Goal: Information Seeking & Learning: Learn about a topic

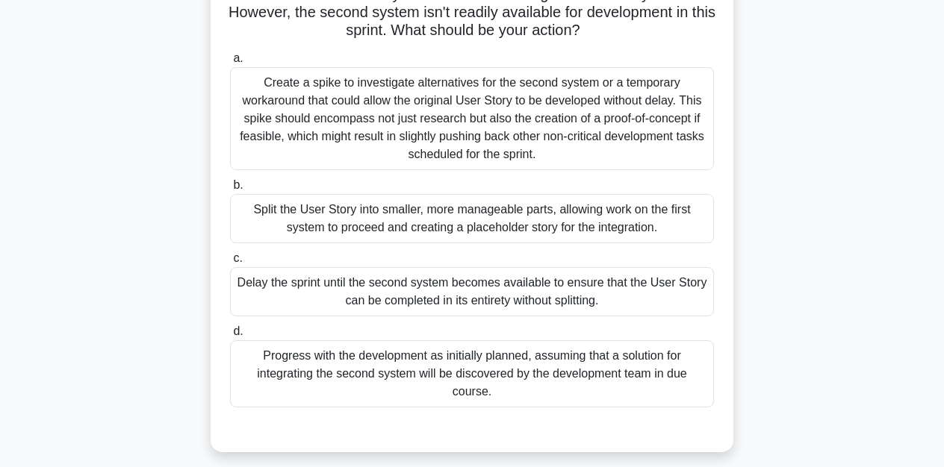
scroll to position [145, 0]
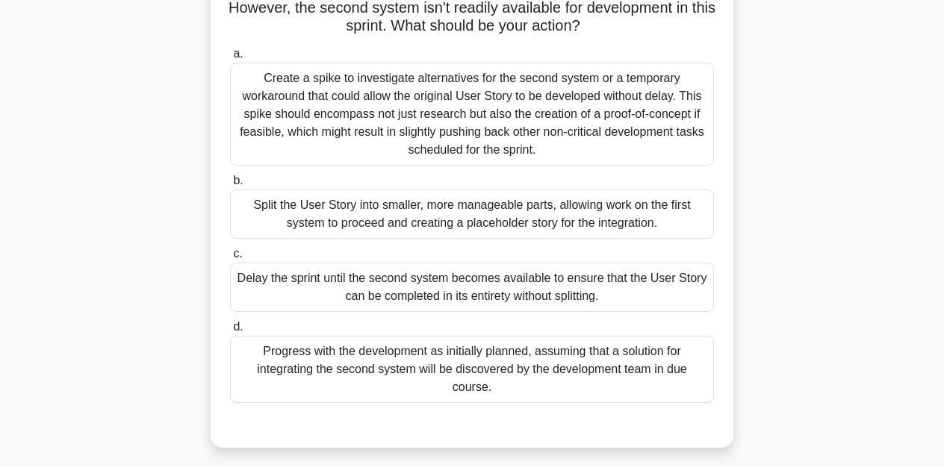
click at [482, 216] on div "Split the User Story into smaller, more manageable parts, allowing work on the …" at bounding box center [472, 214] width 484 height 49
click at [230, 186] on input "b. Split the User Story into smaller, more manageable parts, allowing work on t…" at bounding box center [230, 181] width 0 height 10
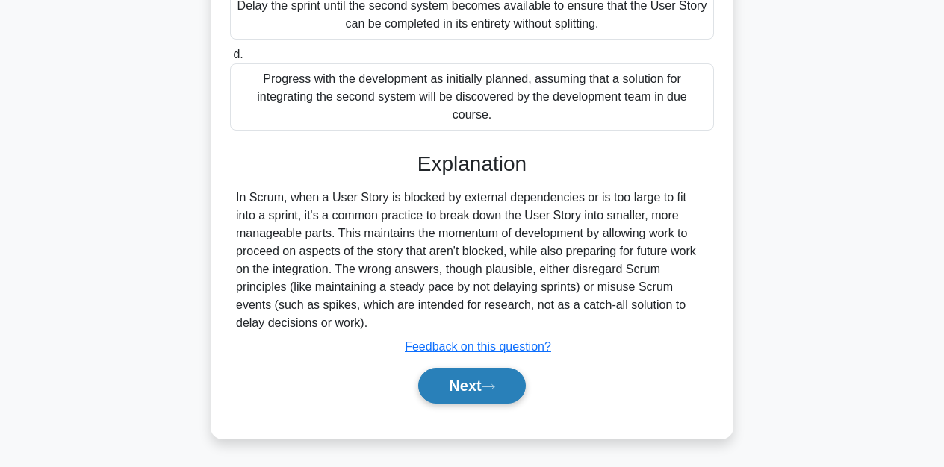
scroll to position [417, 0]
click at [481, 389] on button "Next" at bounding box center [471, 386] width 107 height 36
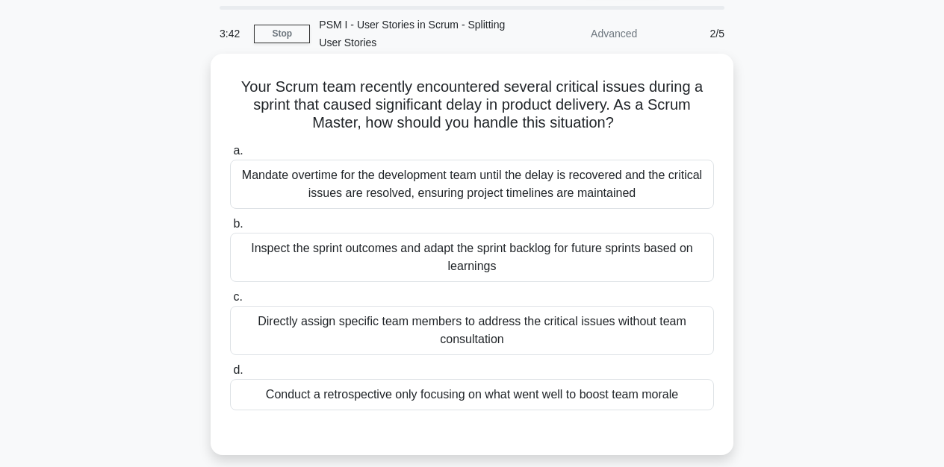
scroll to position [55, 0]
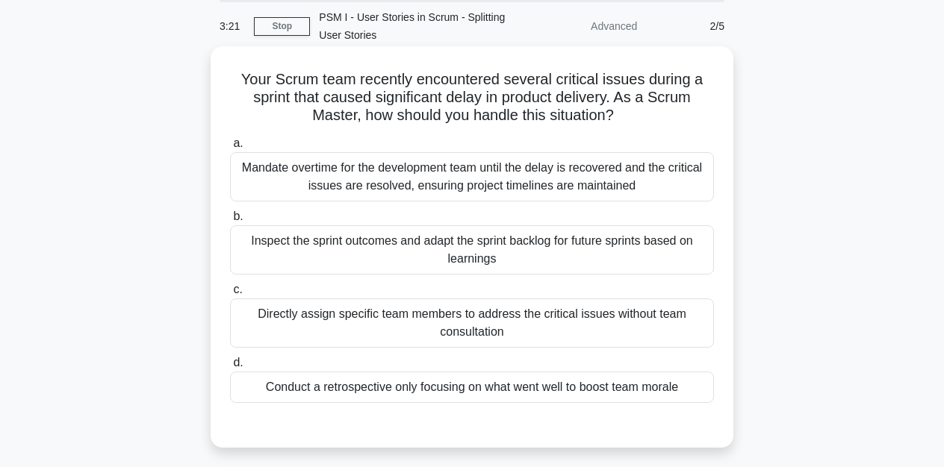
click at [629, 246] on div "Inspect the sprint outcomes and adapt the sprint backlog for future sprints bas…" at bounding box center [472, 249] width 484 height 49
click at [230, 222] on input "b. Inspect the sprint outcomes and adapt the sprint backlog for future sprints …" at bounding box center [230, 217] width 0 height 10
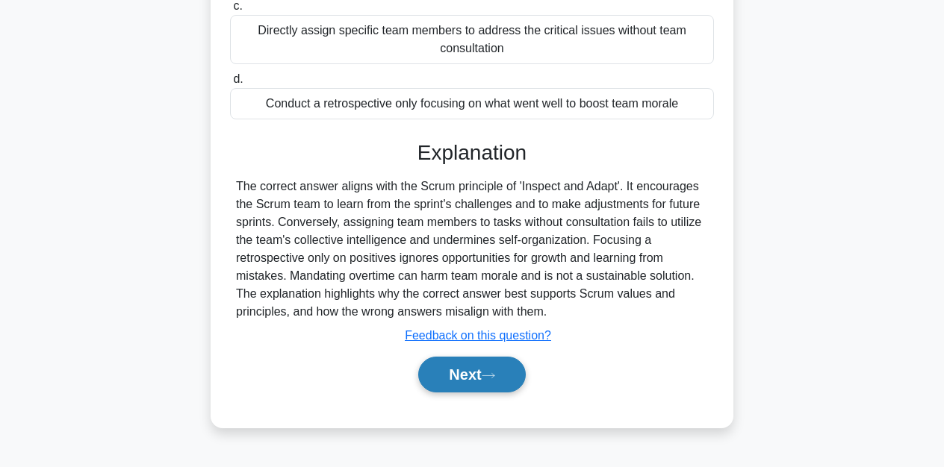
scroll to position [339, 0]
click at [461, 364] on button "Next" at bounding box center [471, 375] width 107 height 36
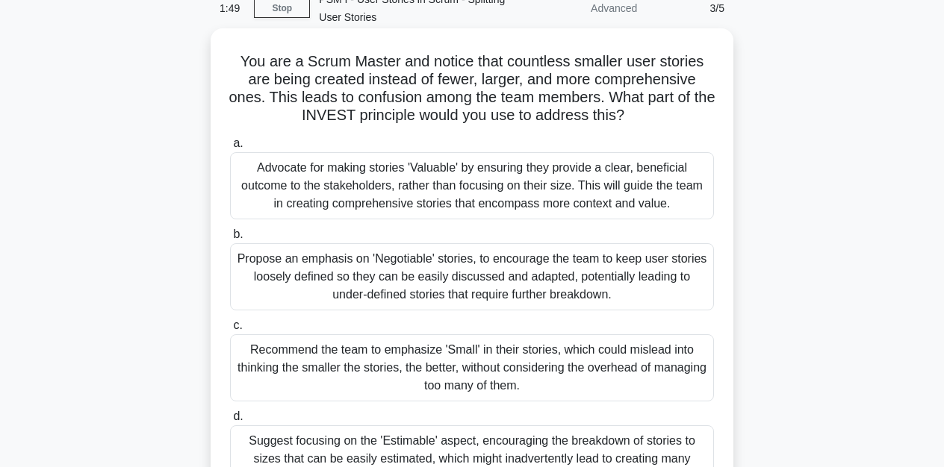
scroll to position [75, 0]
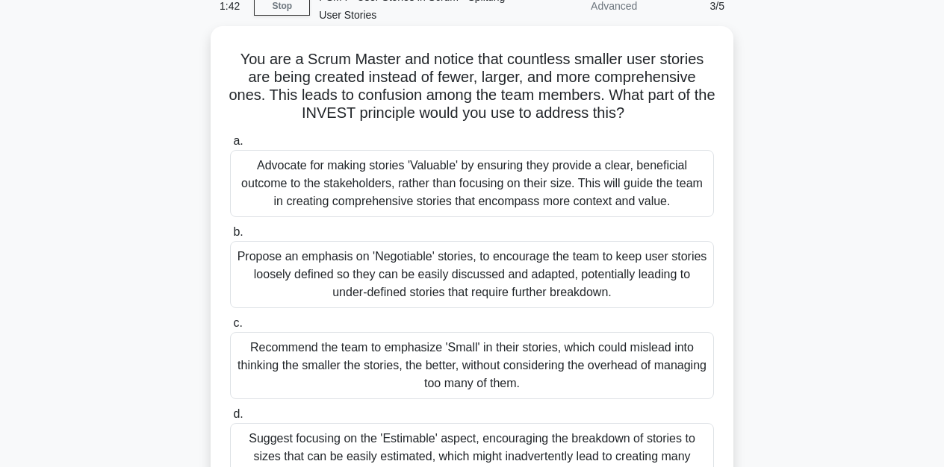
click at [446, 194] on div "Advocate for making stories 'Valuable' by ensuring they provide a clear, benefi…" at bounding box center [472, 183] width 484 height 67
click at [230, 146] on input "a. Advocate for making stories 'Valuable' by ensuring they provide a clear, ben…" at bounding box center [230, 142] width 0 height 10
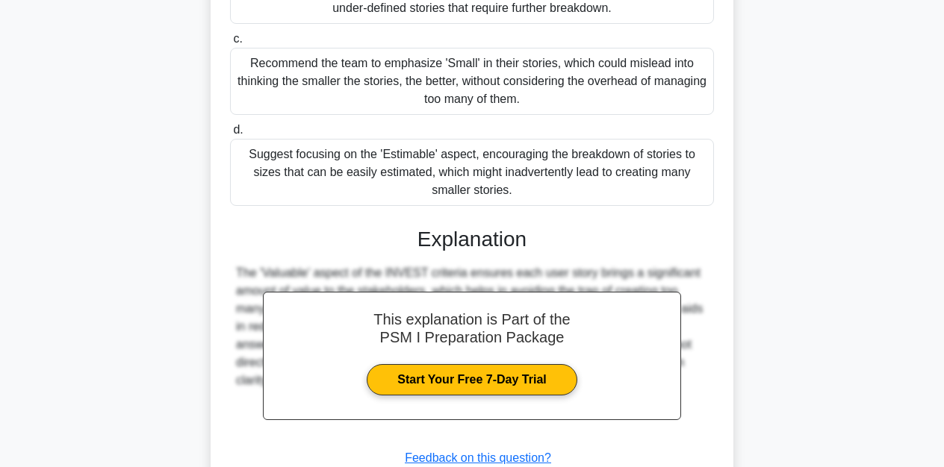
scroll to position [361, 0]
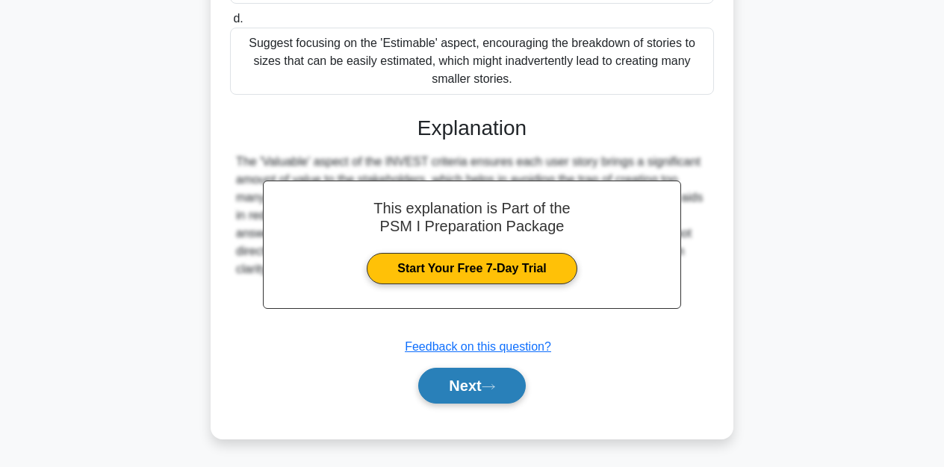
click at [463, 384] on button "Next" at bounding box center [471, 386] width 107 height 36
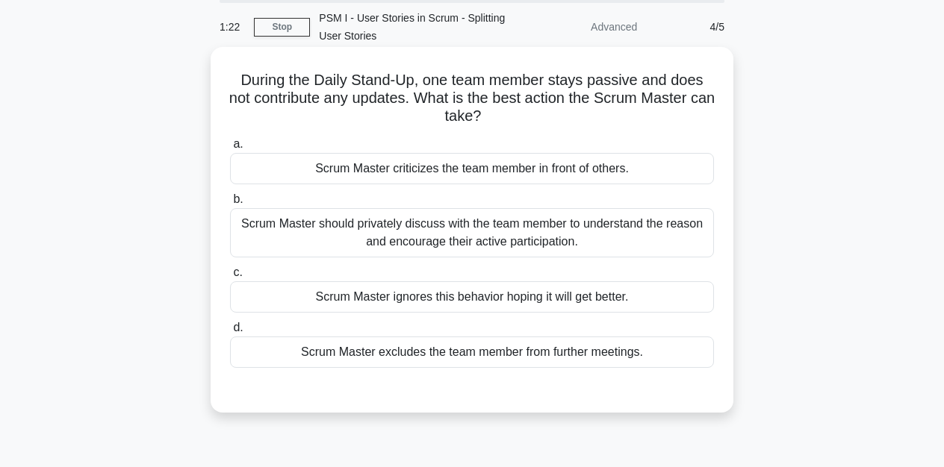
scroll to position [59, 0]
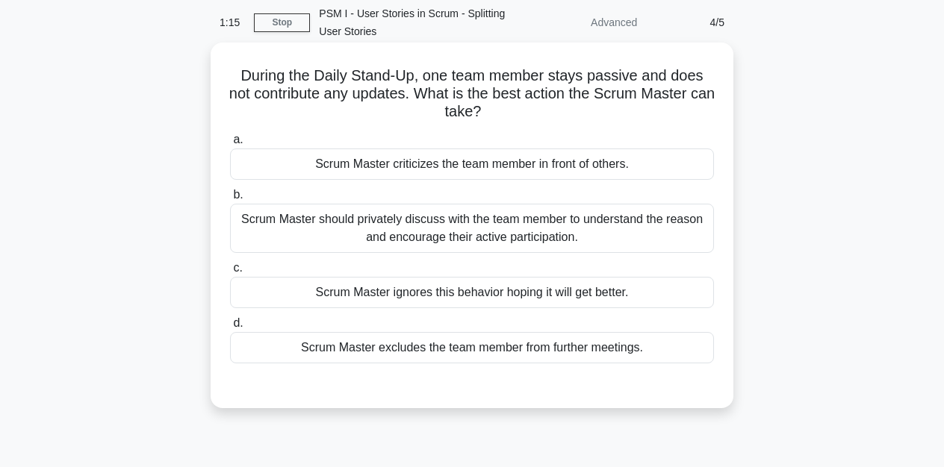
click at [445, 225] on div "Scrum Master should privately discuss with the team member to understand the re…" at bounding box center [472, 228] width 484 height 49
click at [230, 200] on input "b. Scrum Master should privately discuss with the team member to understand the…" at bounding box center [230, 195] width 0 height 10
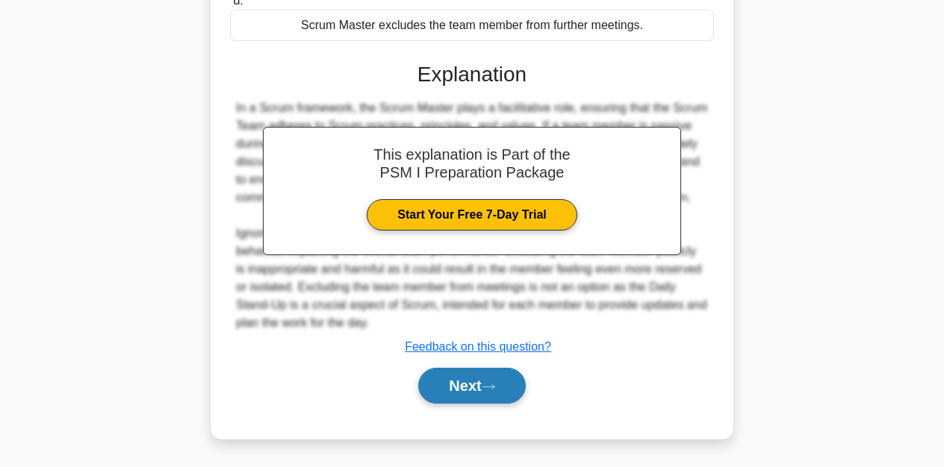
scroll to position [399, 0]
click at [451, 397] on button "Next" at bounding box center [471, 386] width 107 height 36
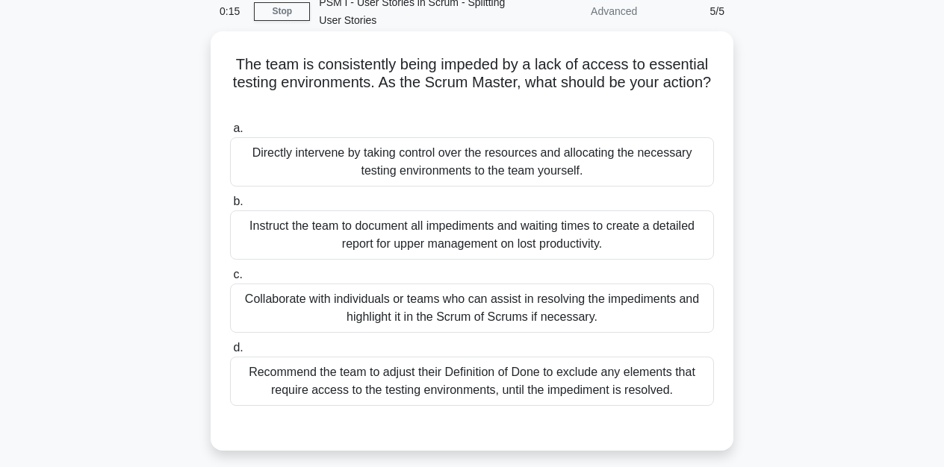
scroll to position [70, 0]
click at [421, 384] on div "Recommend the team to adjust their Definition of Done to exclude any elements t…" at bounding box center [472, 381] width 484 height 49
click at [230, 353] on input "d. Recommend the team to adjust their Definition of Done to exclude any element…" at bounding box center [230, 348] width 0 height 10
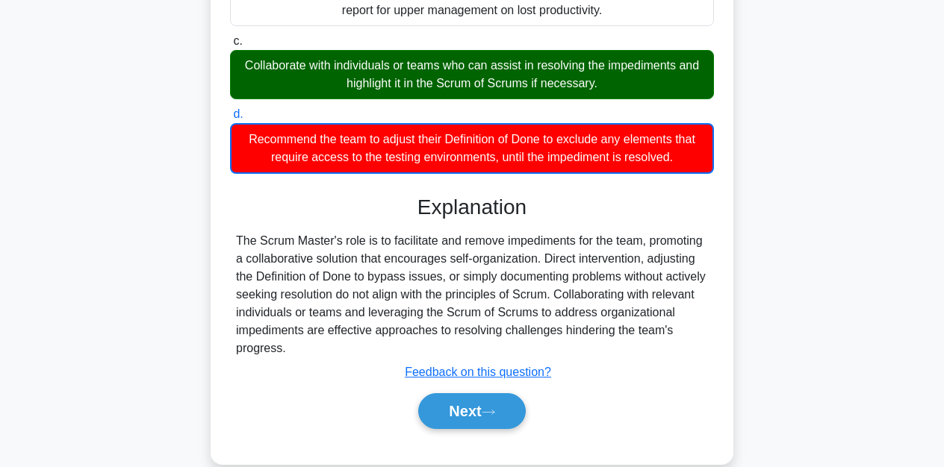
scroll to position [333, 0]
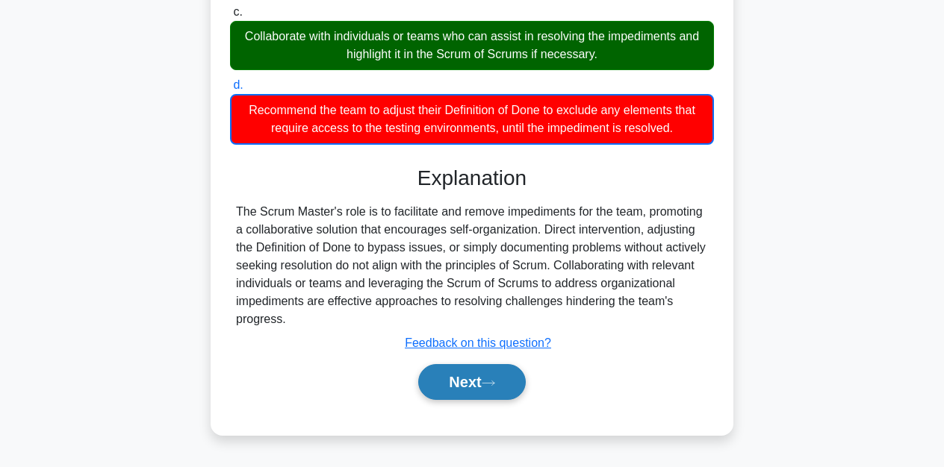
click at [458, 373] on button "Next" at bounding box center [471, 382] width 107 height 36
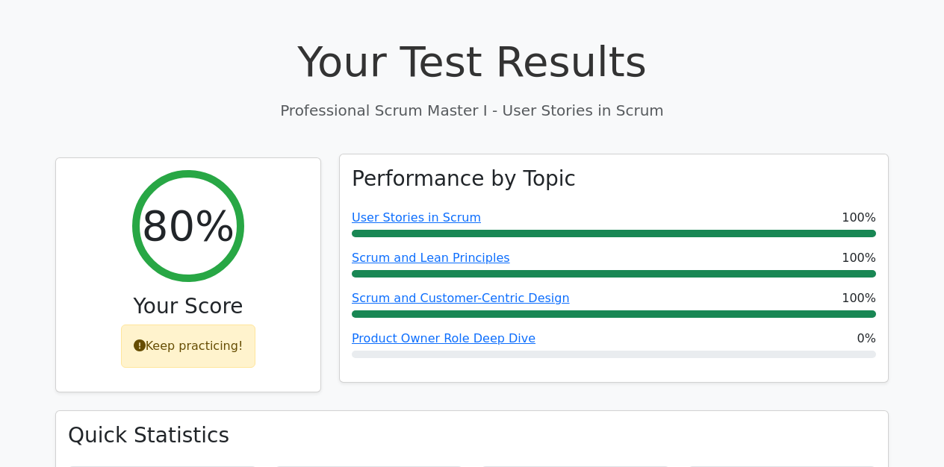
scroll to position [497, 0]
click at [453, 331] on link "Product Owner Role Deep Dive" at bounding box center [444, 338] width 184 height 14
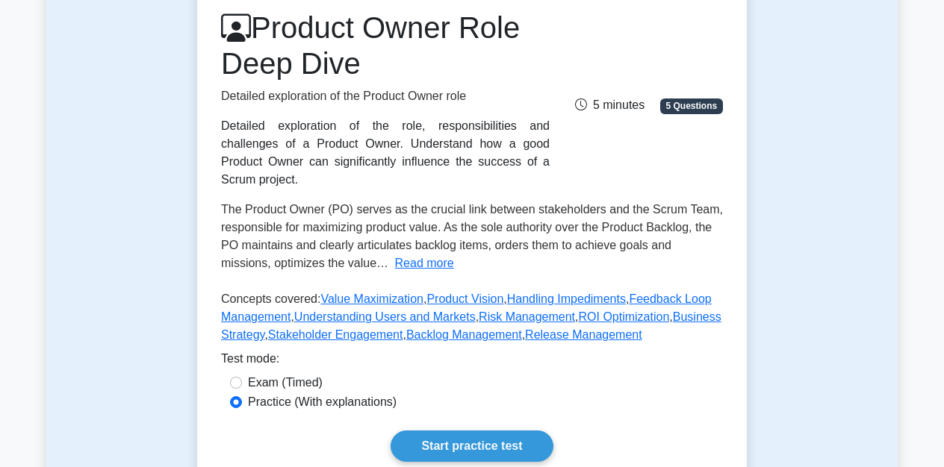
scroll to position [203, 0]
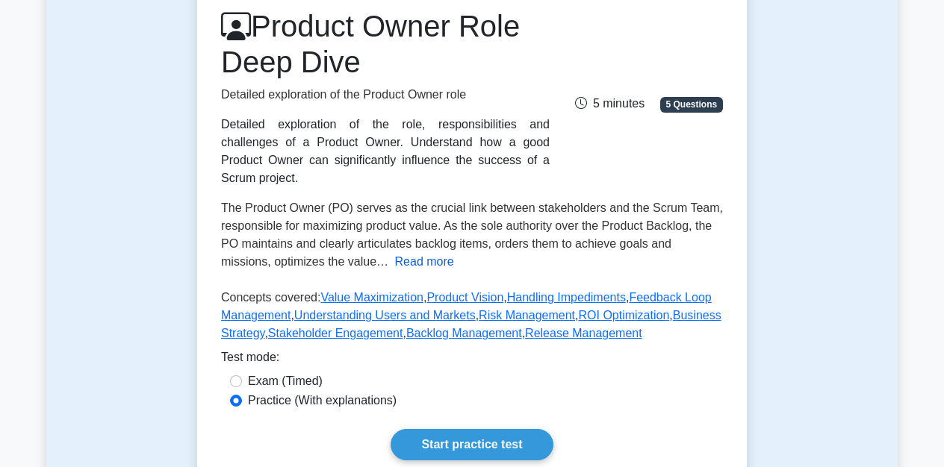
click at [395, 264] on button "Read more" at bounding box center [424, 262] width 59 height 18
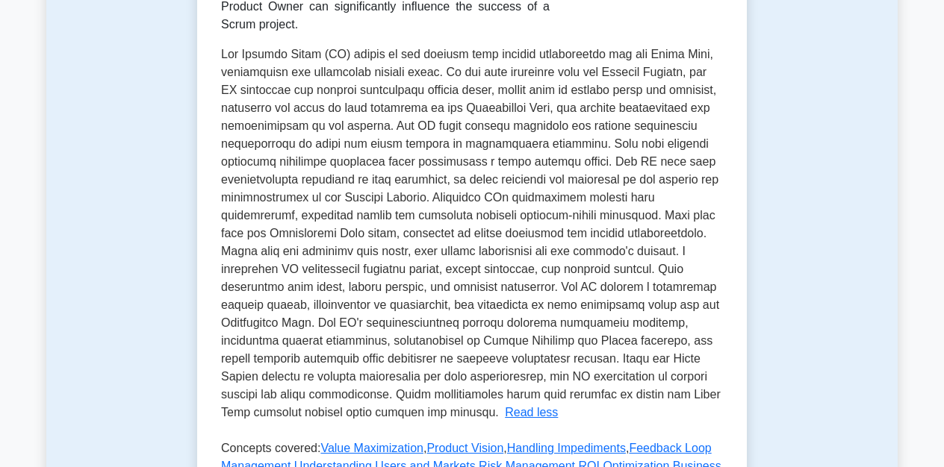
scroll to position [356, 0]
